Goal: Task Accomplishment & Management: Complete application form

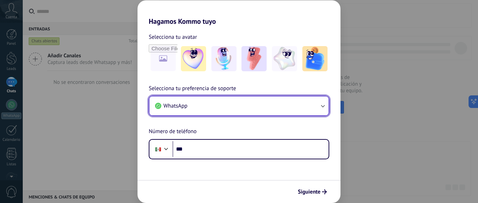
click at [267, 113] on button "WhatsApp" at bounding box center [238, 106] width 179 height 19
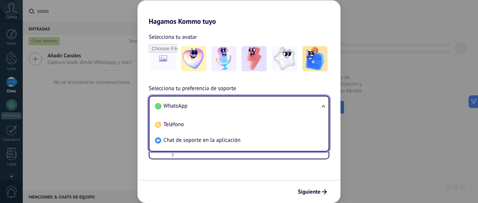
click at [247, 90] on div "Selecciona tu preferencia de soporte WhatsApp WhatsApp Teléfono Chat de soporte…" at bounding box center [239, 121] width 203 height 75
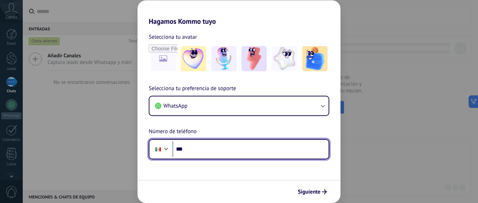
click at [235, 145] on input "***" at bounding box center [251, 149] width 156 height 16
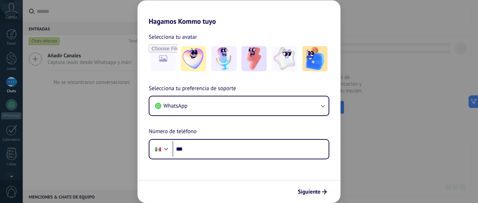
click at [245, 83] on div "Selecciona tu avatar Selecciona tu preferencia de soporte WhatsApp Número de te…" at bounding box center [239, 93] width 203 height 134
click at [376, 55] on div "Hagamos Kommo tuyo Selecciona tu avatar Selecciona tu preferencia de soporte Wh…" at bounding box center [239, 101] width 478 height 203
click at [78, 51] on div "Hagamos Kommo tuyo Selecciona tu avatar Selecciona tu preferencia de soporte Wh…" at bounding box center [239, 101] width 478 height 203
click at [7, 101] on div "Hagamos Kommo tuyo Selecciona tu avatar Selecciona tu preferencia de soporte Wh…" at bounding box center [239, 101] width 478 height 203
click at [392, 89] on div "Hagamos Kommo tuyo Selecciona tu avatar Selecciona tu preferencia de soporte Wh…" at bounding box center [239, 101] width 478 height 203
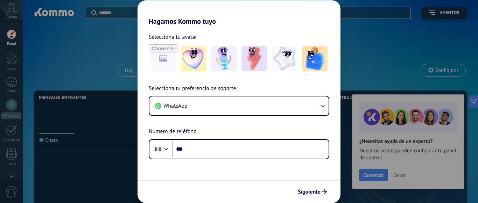
click at [88, 68] on div "Hagamos Kommo tuyo Selecciona tu avatar Selecciona tu preferencia de soporte Wh…" at bounding box center [239, 101] width 478 height 203
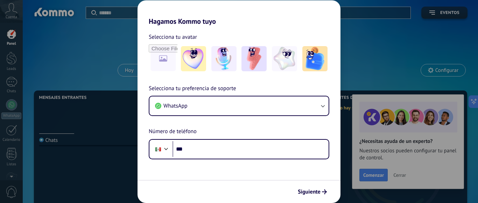
click at [336, 40] on div "Selecciona tu avatar" at bounding box center [239, 53] width 203 height 41
